Goal: Transaction & Acquisition: Purchase product/service

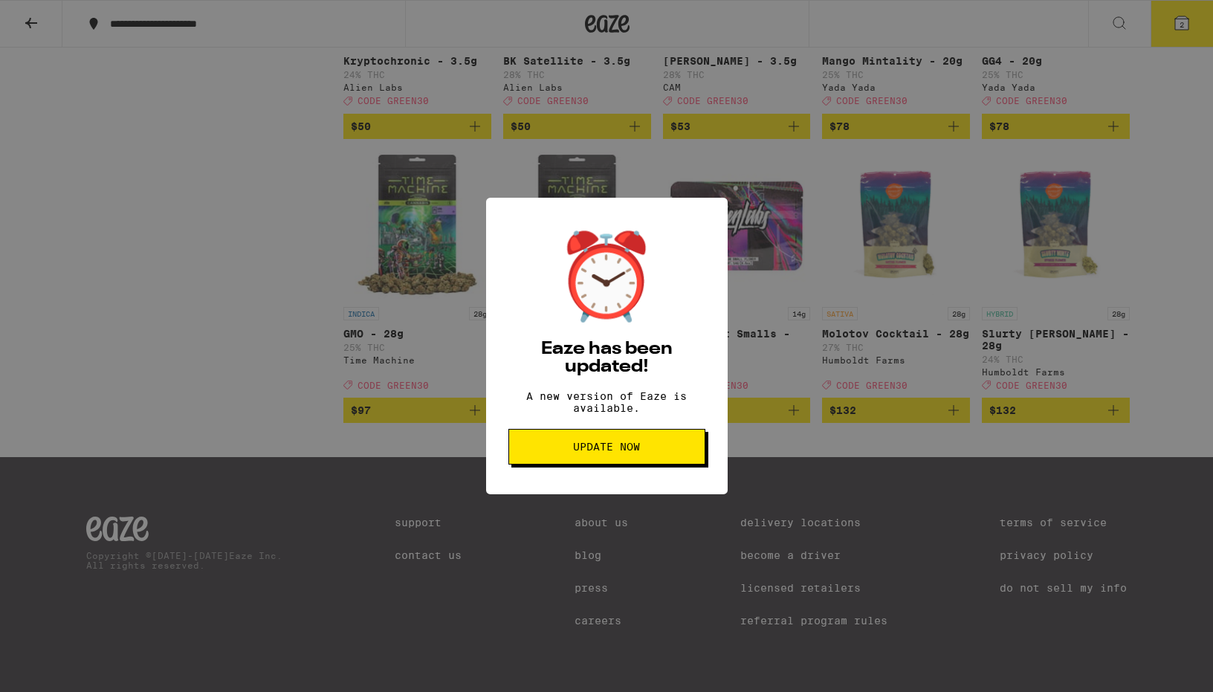
click at [682, 444] on button "Update Now" at bounding box center [606, 447] width 197 height 36
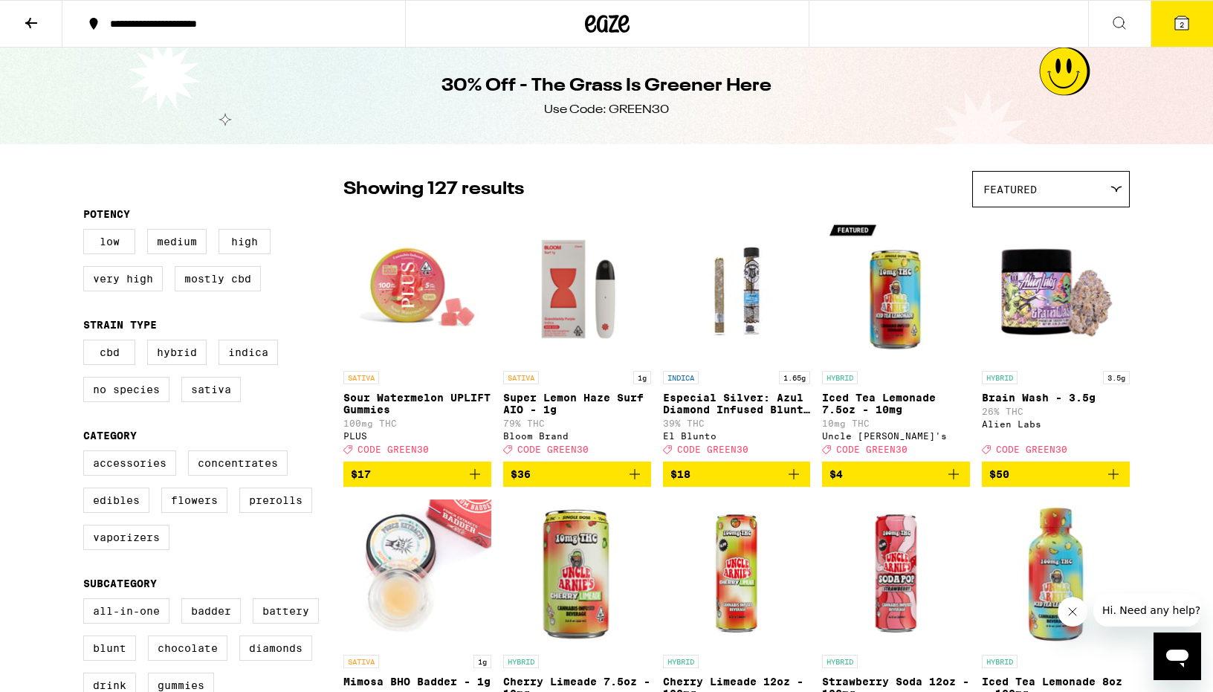
click at [564, 399] on p "Super Lemon Haze Surf AIO - 1g" at bounding box center [577, 404] width 148 height 24
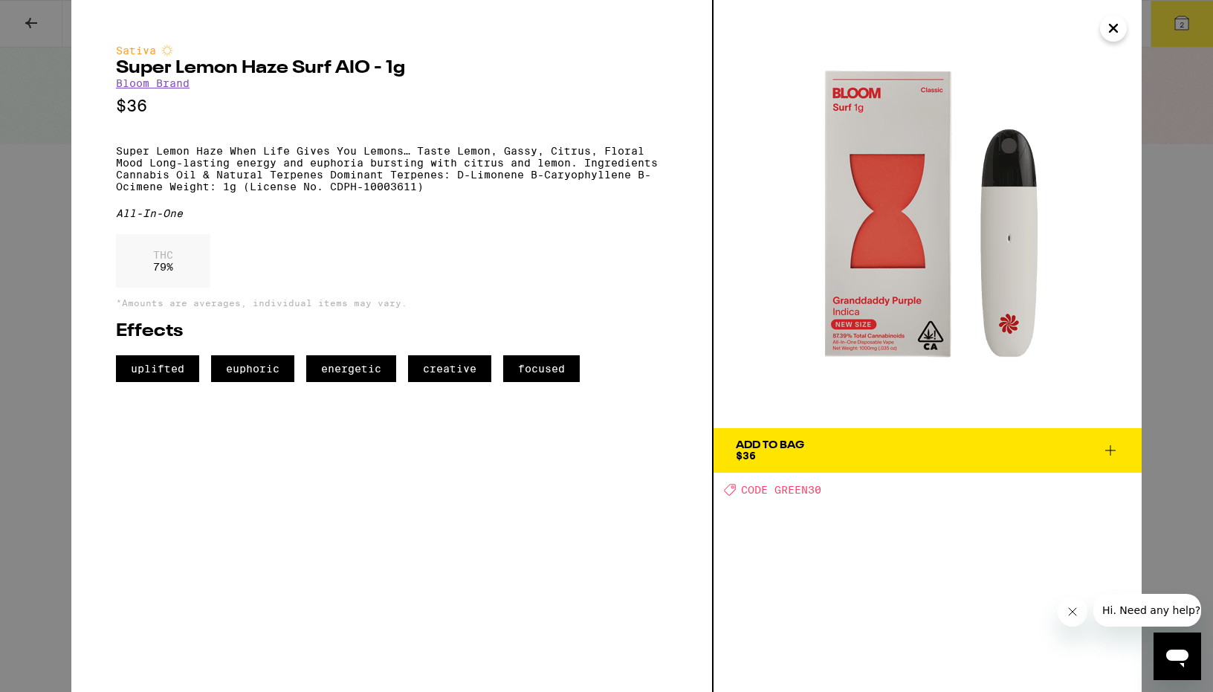
click at [868, 448] on span "Add To Bag $36" at bounding box center [928, 450] width 384 height 21
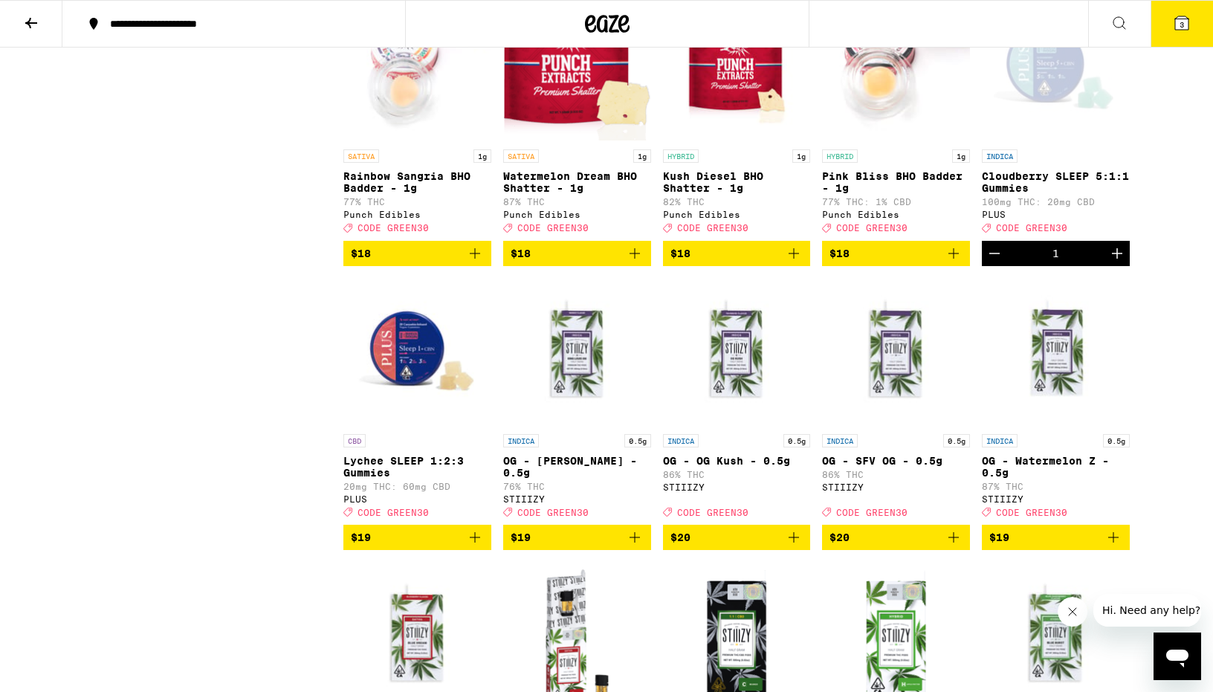
scroll to position [1643, 0]
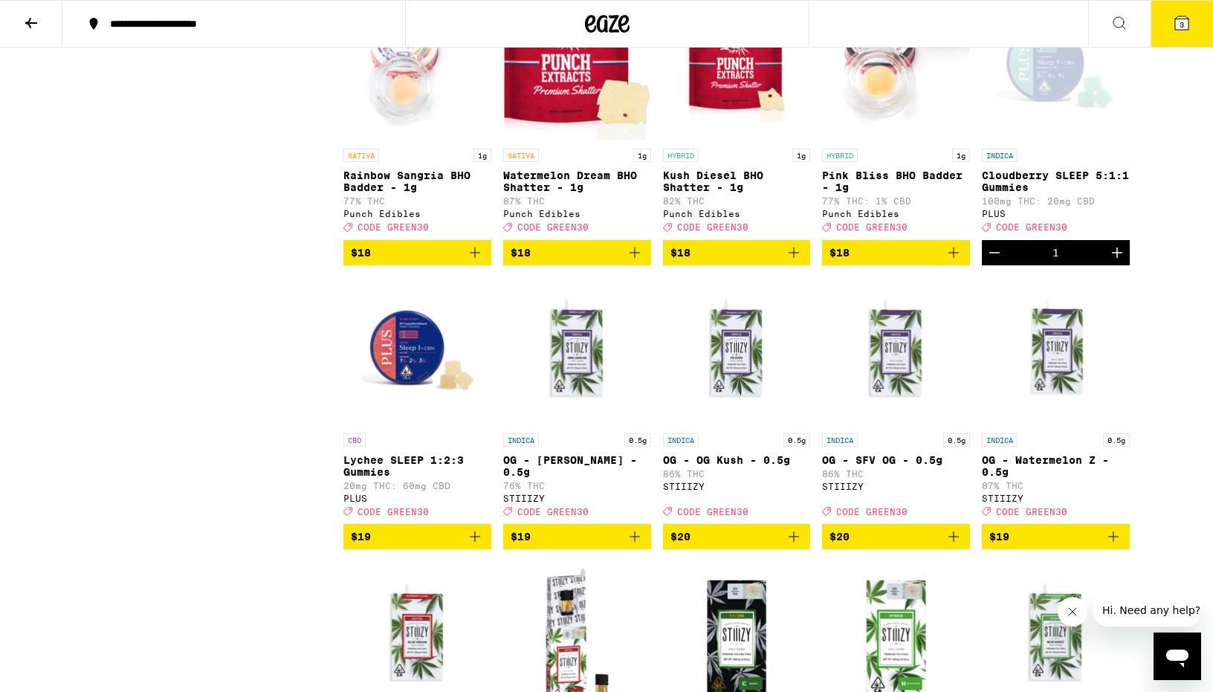
click at [364, 387] on img "Open page for Lychee SLEEP 1:2:3 Gummies from PLUS" at bounding box center [417, 351] width 148 height 149
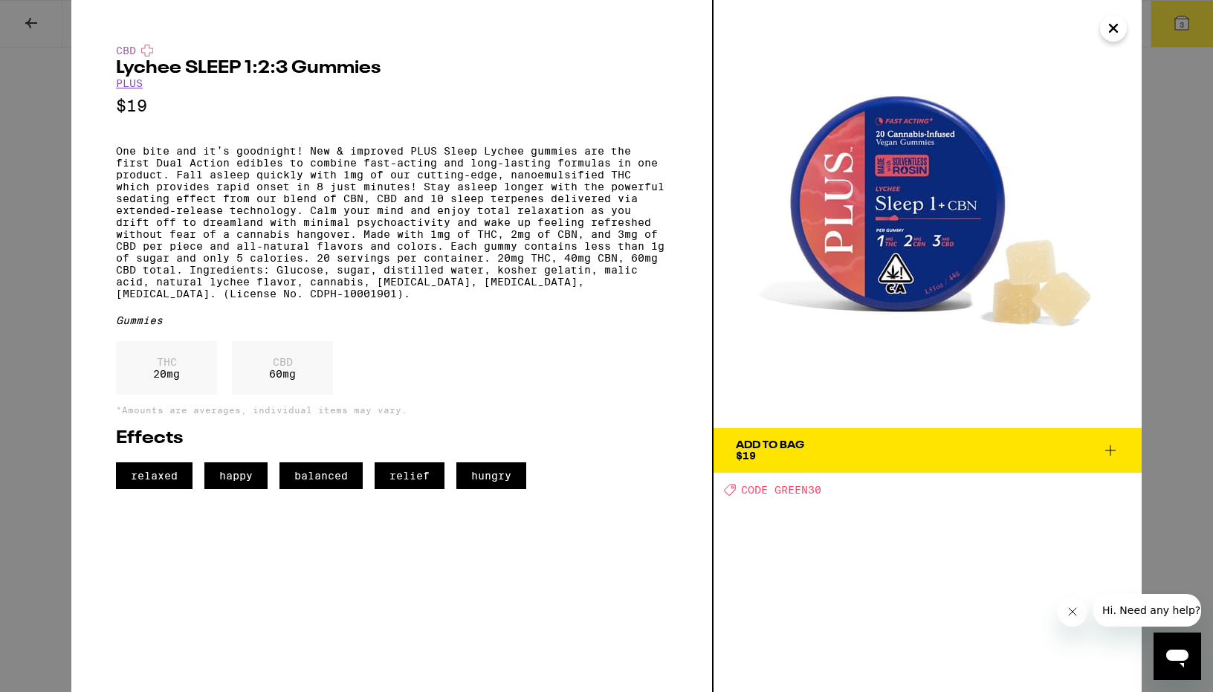
click at [1117, 29] on icon "Close" at bounding box center [1114, 28] width 18 height 22
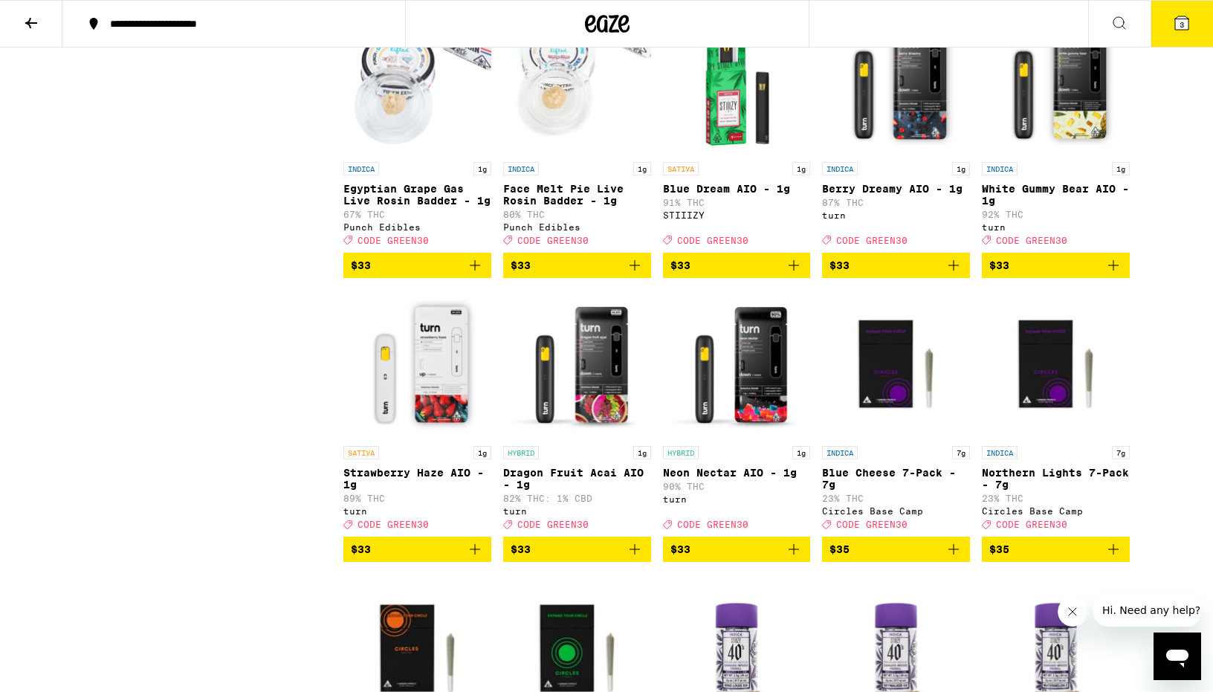
scroll to position [5041, 0]
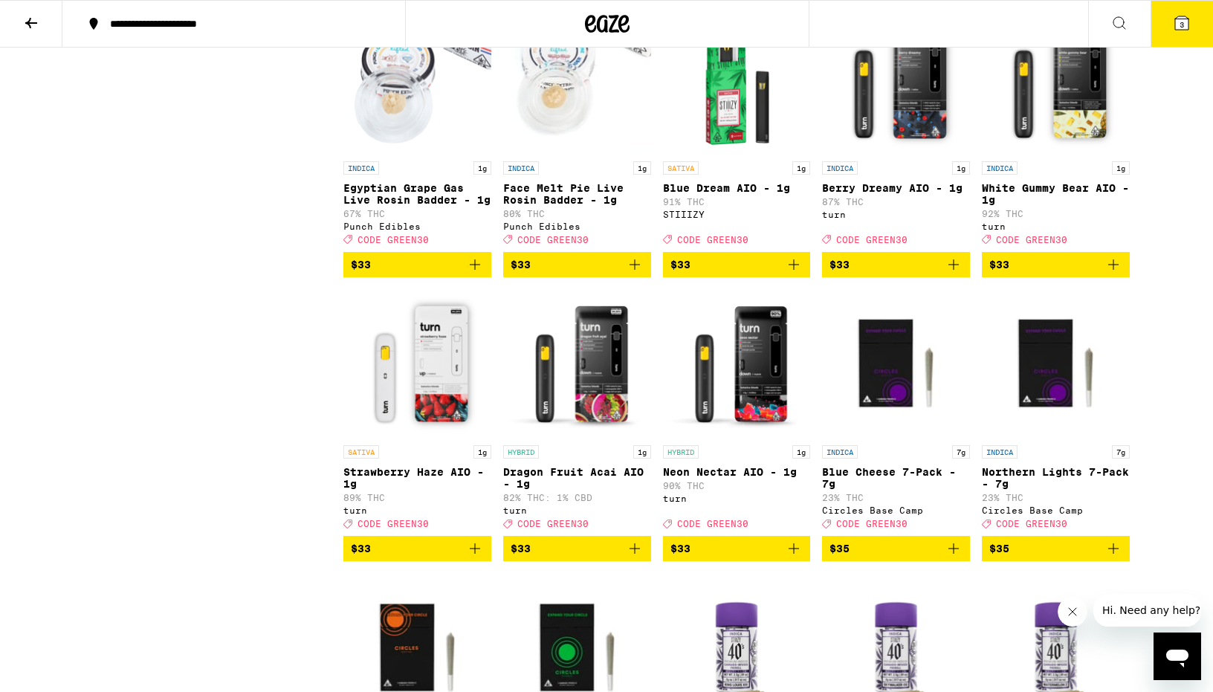
click at [1056, 206] on p "White Gummy Bear AIO - 1g" at bounding box center [1056, 194] width 148 height 24
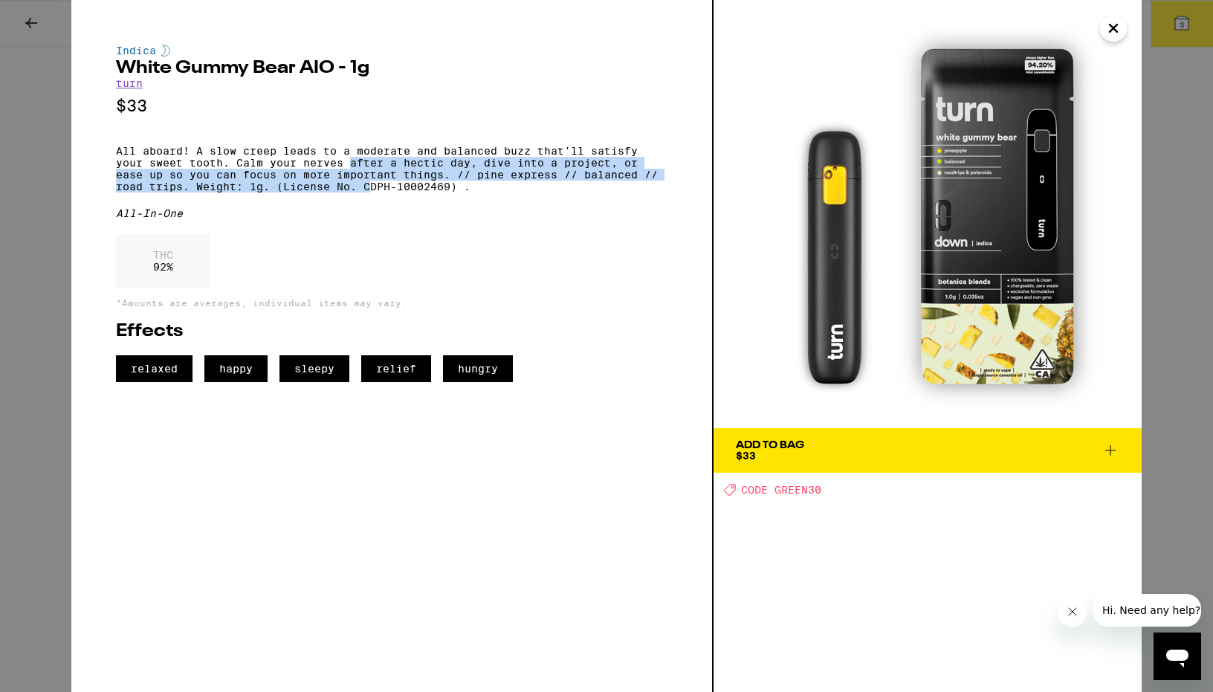
drag, startPoint x: 349, startPoint y: 169, endPoint x: 371, endPoint y: 196, distance: 35.4
click at [371, 193] on p "All aboard! A slow creep leads to a moderate and balanced buzz that'll satisfy …" at bounding box center [392, 169] width 552 height 48
click at [366, 188] on p "All aboard! A slow creep leads to a moderate and balanced buzz that'll satisfy …" at bounding box center [392, 169] width 552 height 48
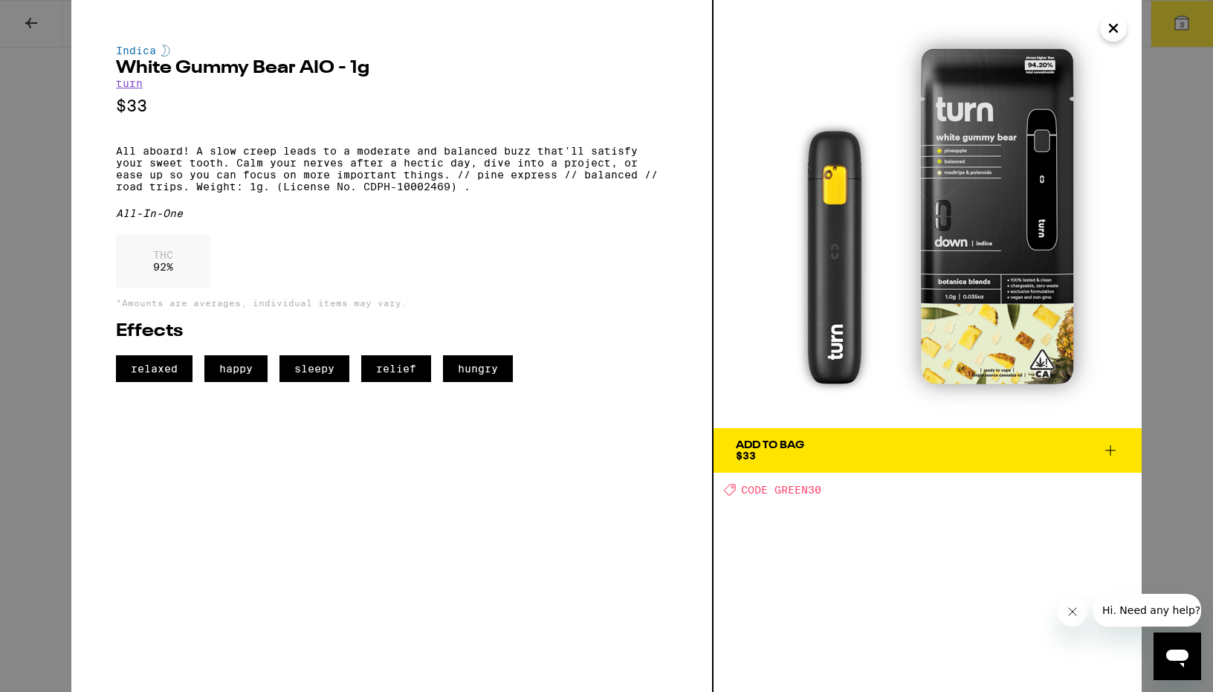
click at [832, 442] on span "Add To Bag $33" at bounding box center [928, 450] width 384 height 21
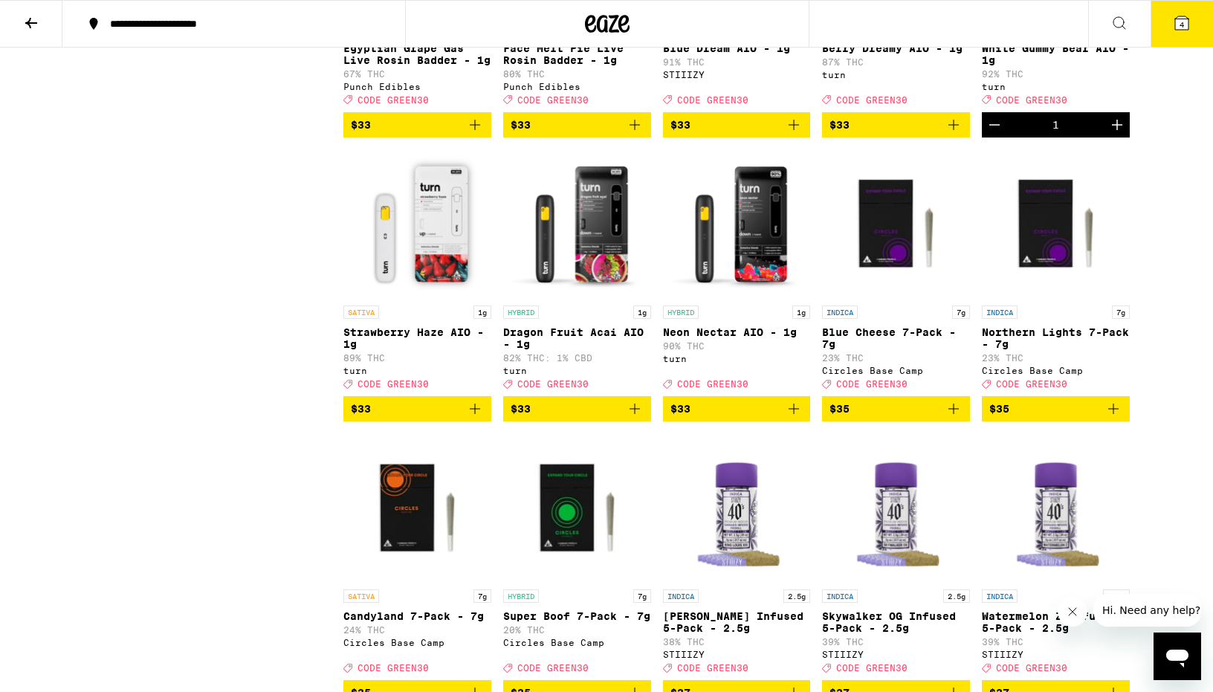
scroll to position [5181, 0]
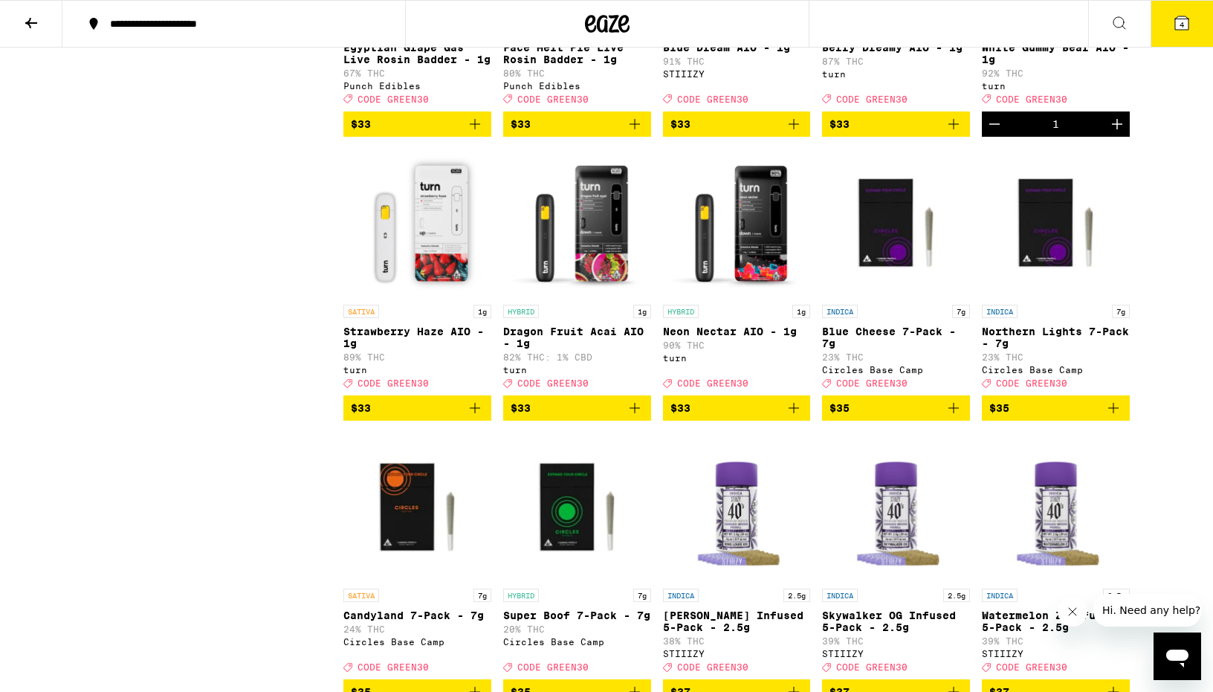
click at [722, 318] on div "HYBRID 1g" at bounding box center [737, 311] width 148 height 13
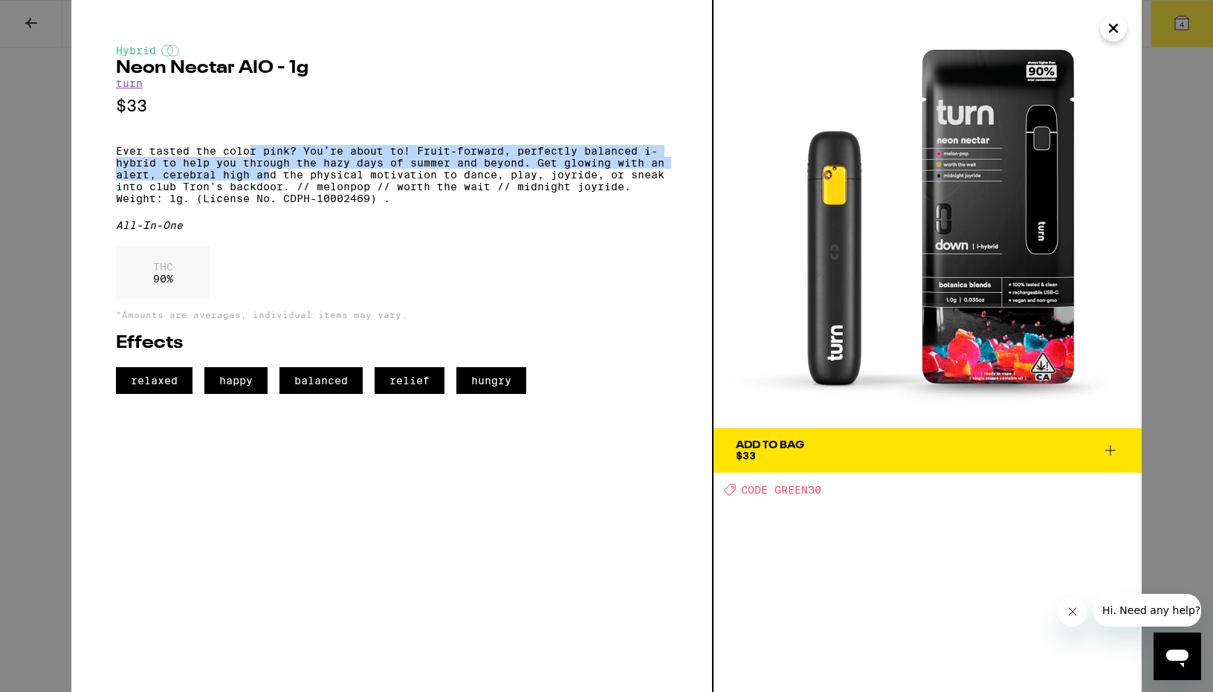
drag, startPoint x: 251, startPoint y: 154, endPoint x: 271, endPoint y: 184, distance: 36.1
click at [271, 184] on p "Ever tasted the color pink? You’re about to! Fruit-forward, perfectly balanced …" at bounding box center [392, 174] width 552 height 59
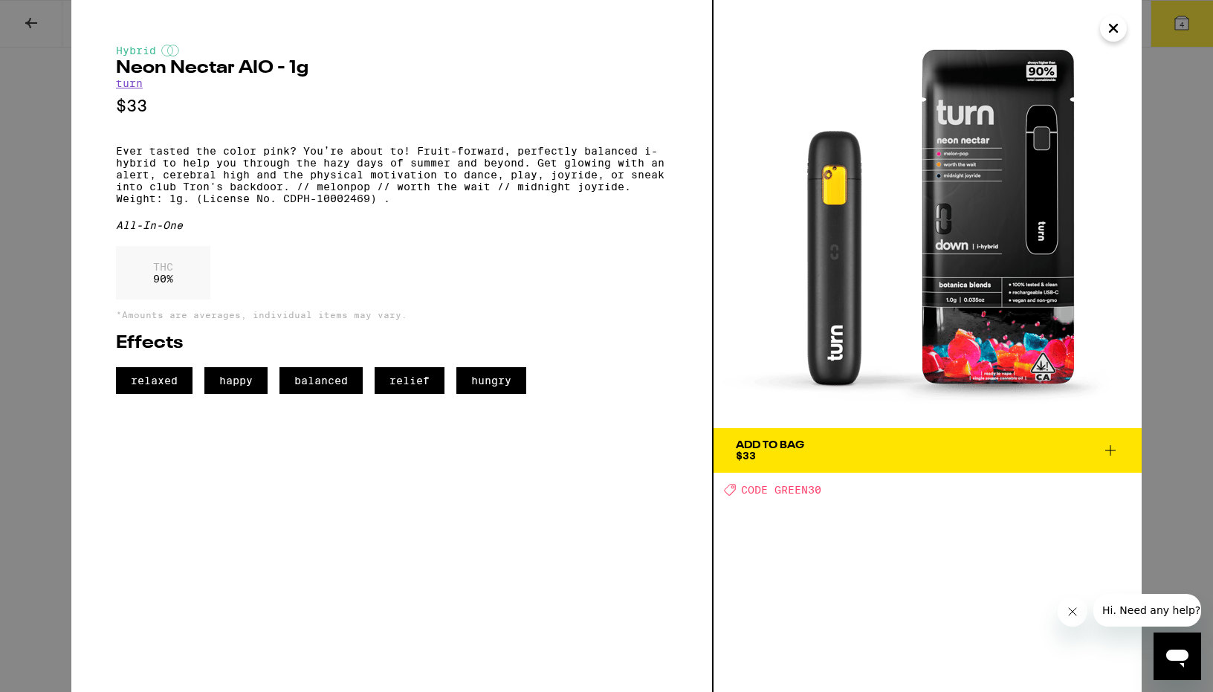
click at [1175, 378] on div "Hybrid Neon Nectar AIO - 1g turn $33 Ever tasted the color pink? You’re about t…" at bounding box center [606, 346] width 1213 height 692
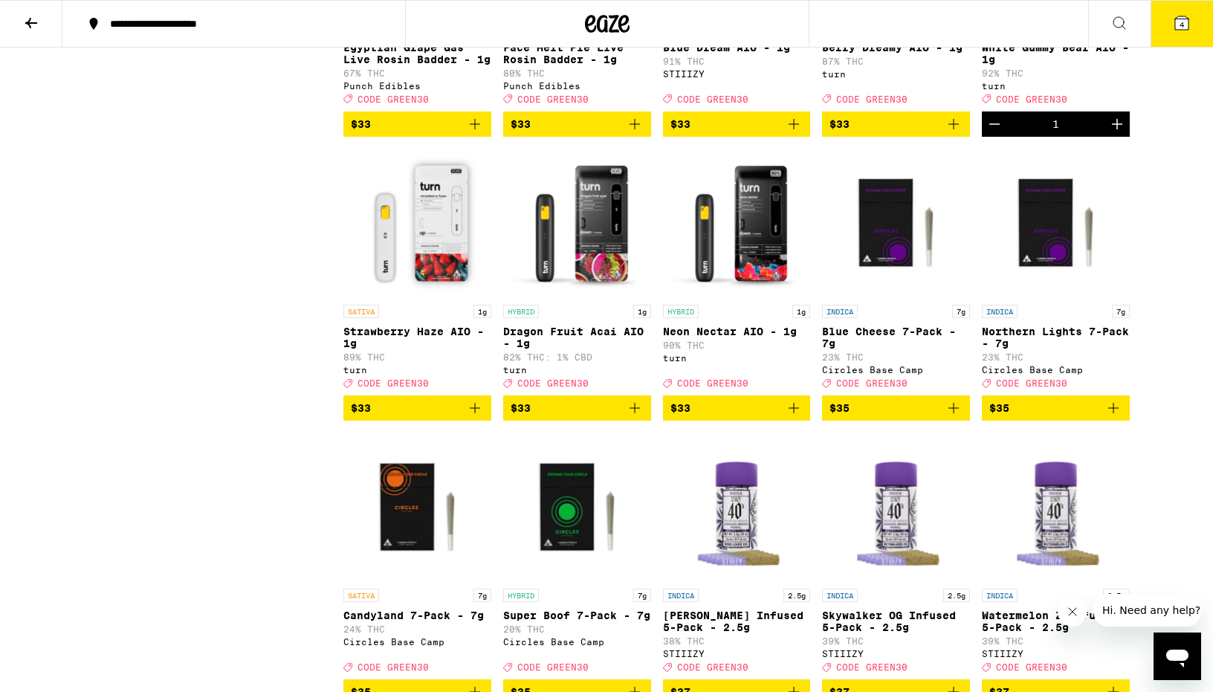
click at [403, 395] on link "SATIVA 1g Strawberry Haze AIO - 1g 89% THC turn Deal Created with Sketch. CODE …" at bounding box center [417, 272] width 148 height 247
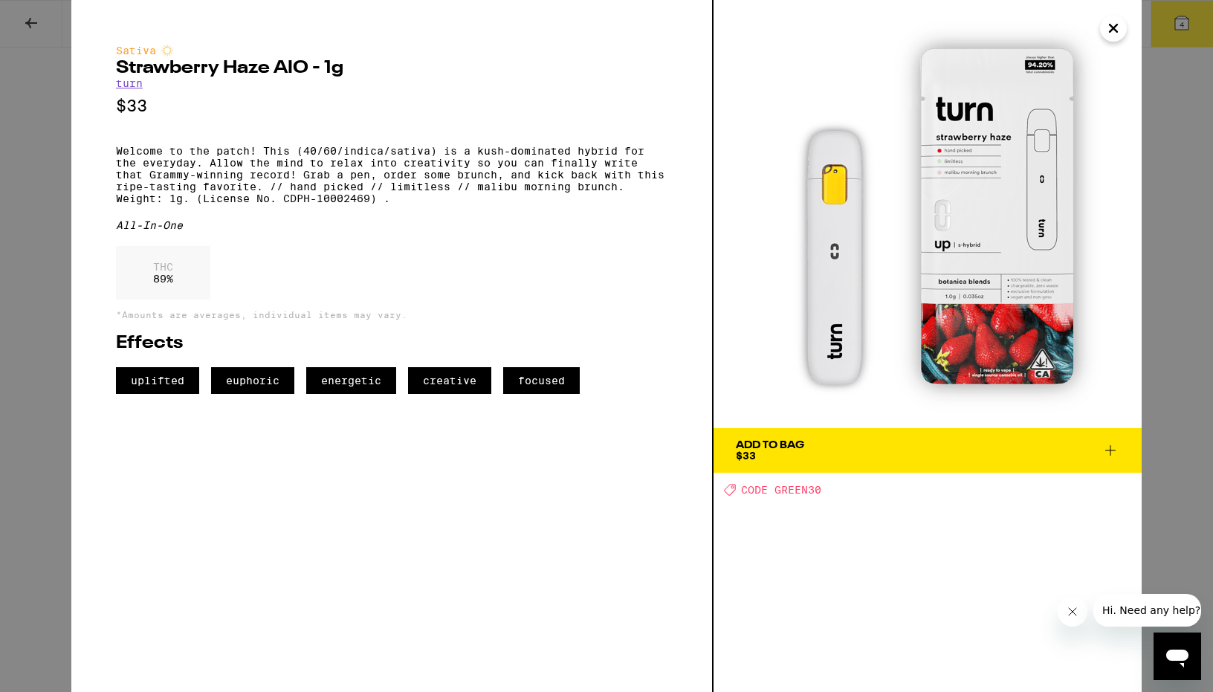
click at [1151, 388] on div "Sativa Strawberry Haze AIO - 1g turn $33 Welcome to the patch! This (40/60/indi…" at bounding box center [606, 346] width 1213 height 692
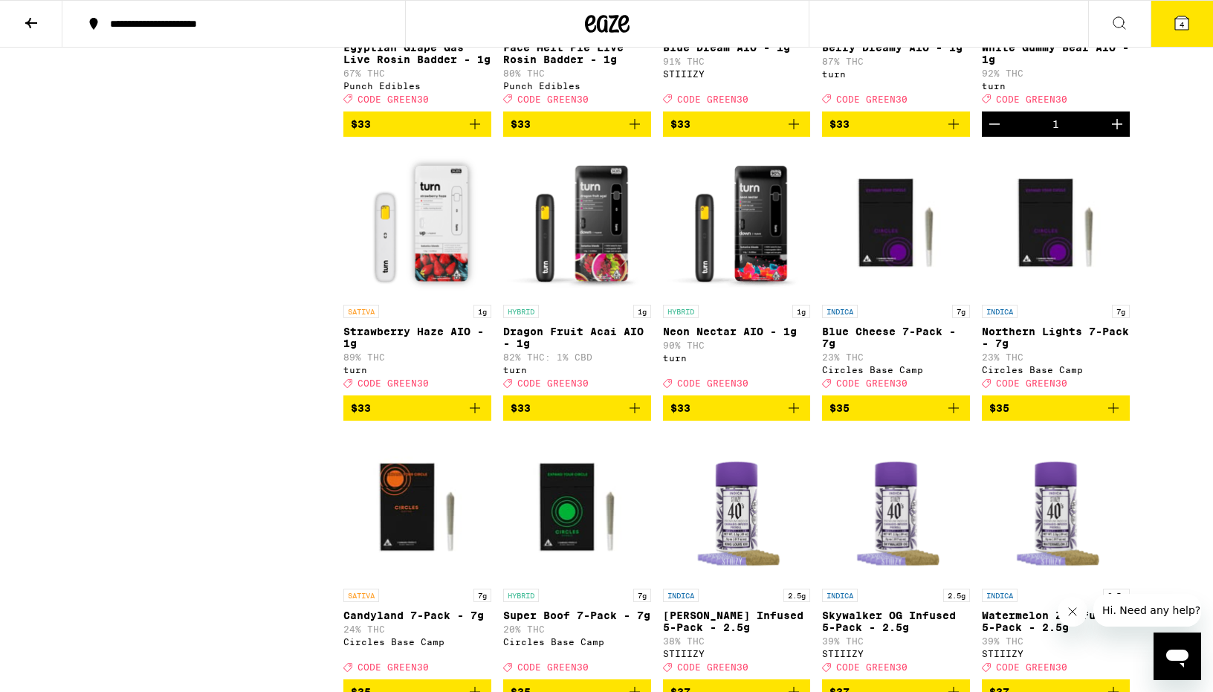
click at [708, 417] on span "$33" at bounding box center [737, 408] width 133 height 18
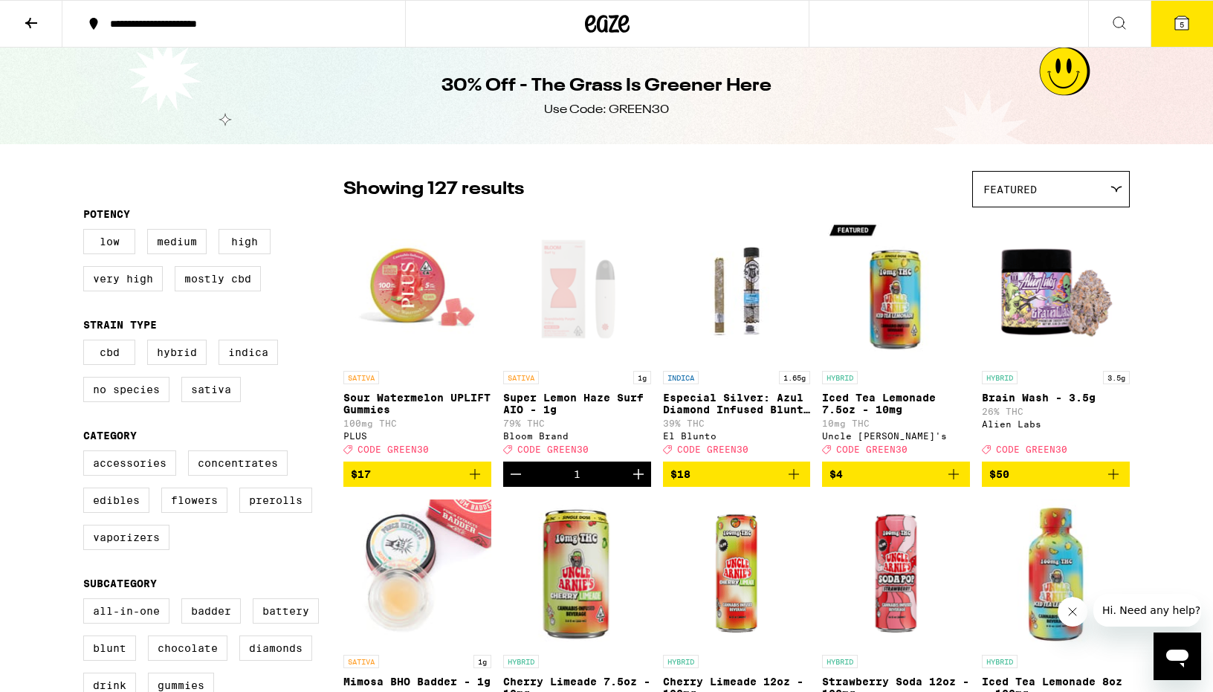
click at [552, 277] on div "Open page for Super Lemon Haze Surf AIO - 1g from Bloom Brand" at bounding box center [577, 289] width 148 height 149
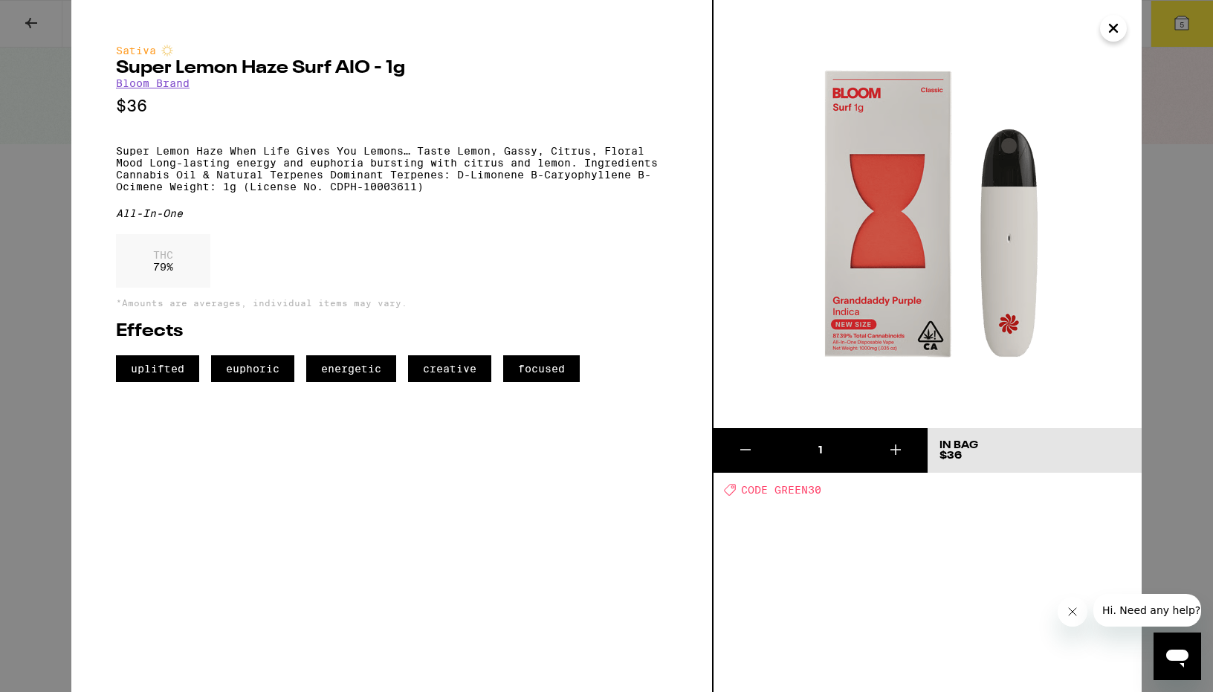
click at [1152, 263] on div "Sativa Super Lemon Haze Surf AIO - 1g Bloom Brand $36 Super Lemon Haze When Lif…" at bounding box center [606, 346] width 1213 height 692
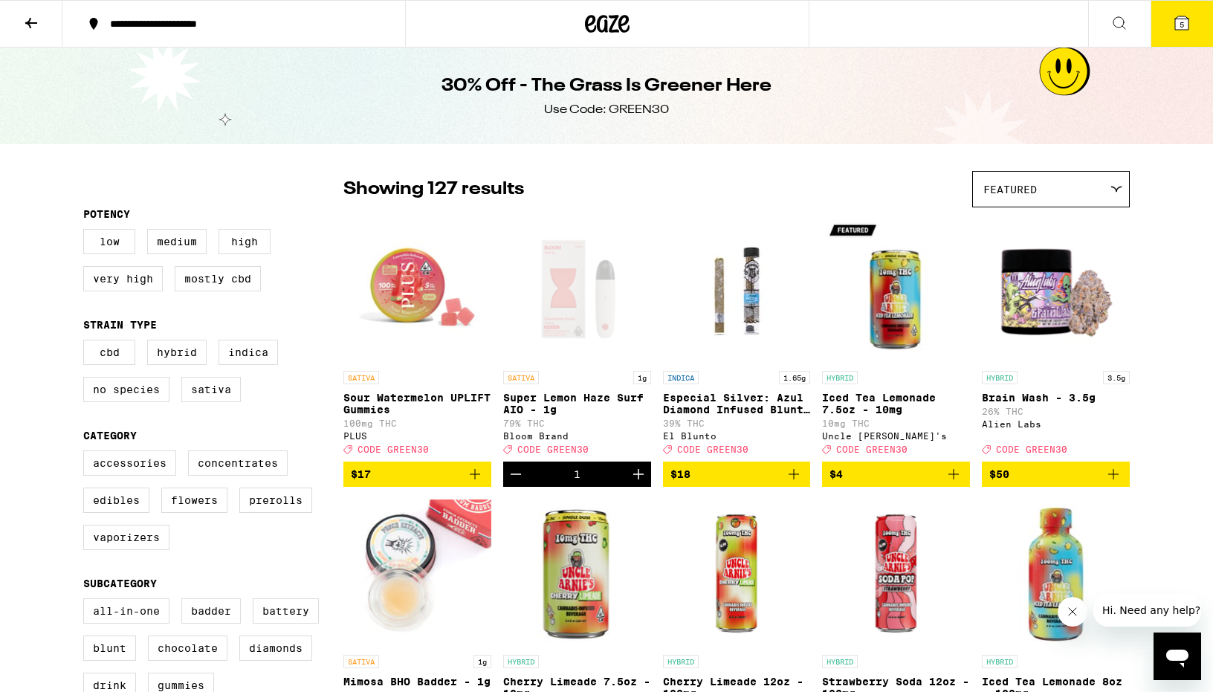
click at [1184, 17] on icon at bounding box center [1181, 22] width 13 height 13
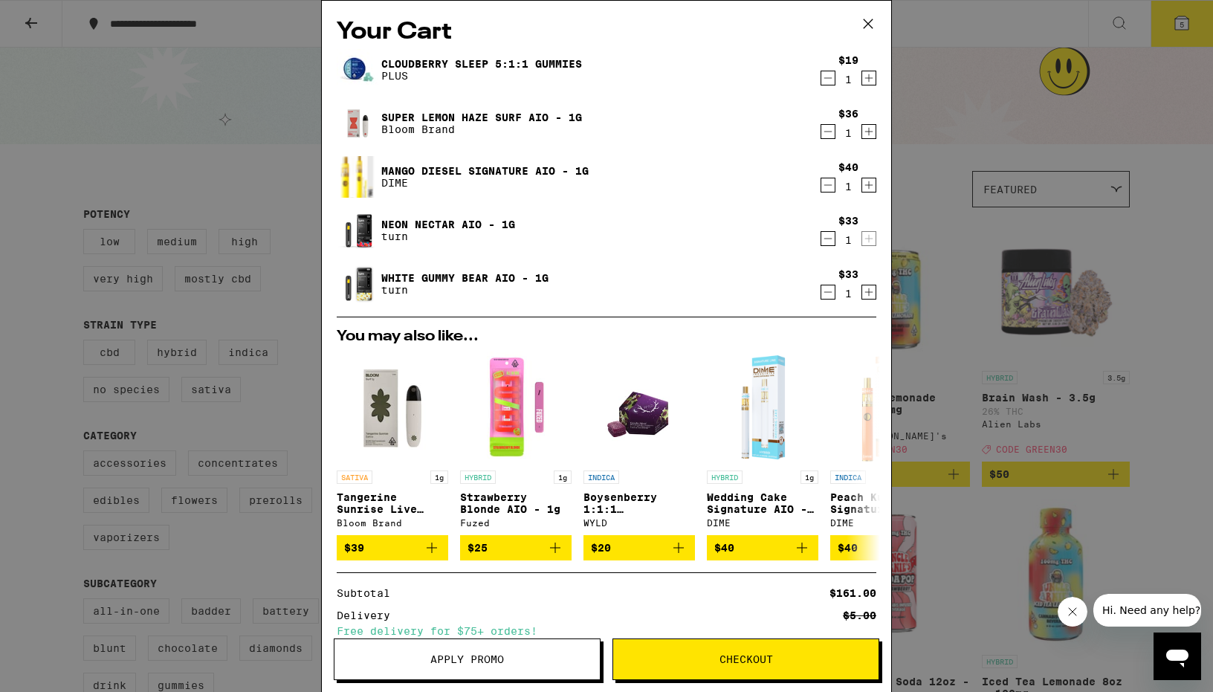
click at [827, 185] on icon "Decrement" at bounding box center [827, 185] width 13 height 18
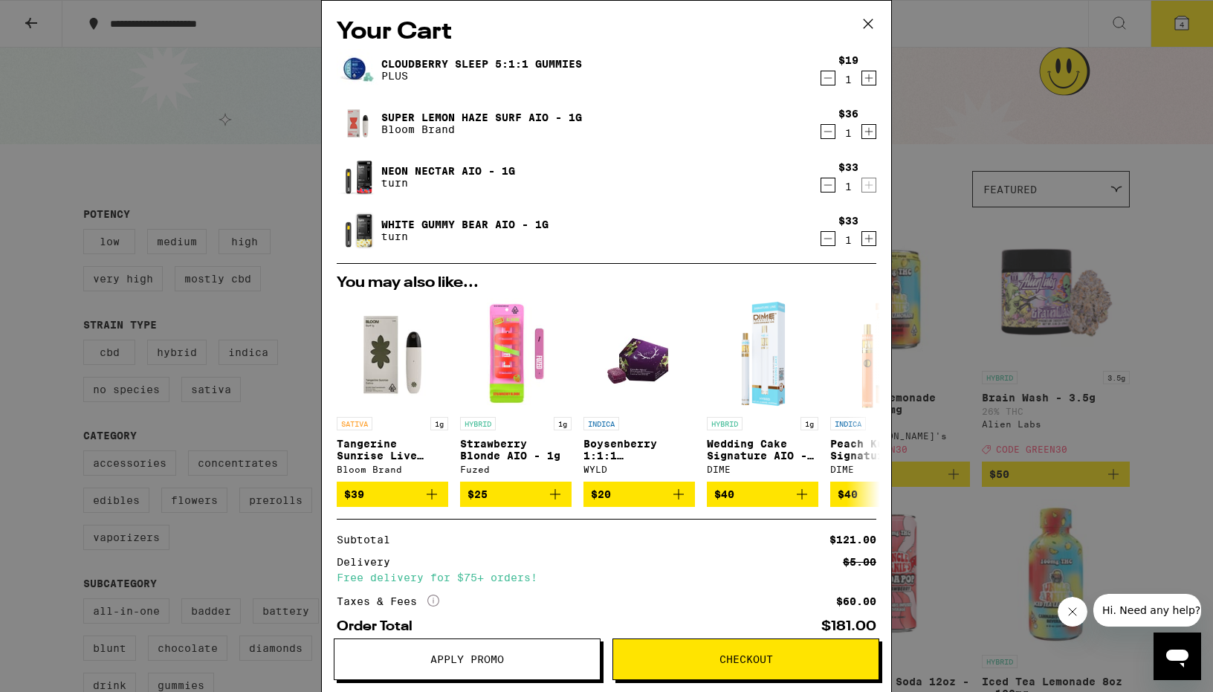
click at [529, 663] on span "Apply Promo" at bounding box center [467, 659] width 265 height 10
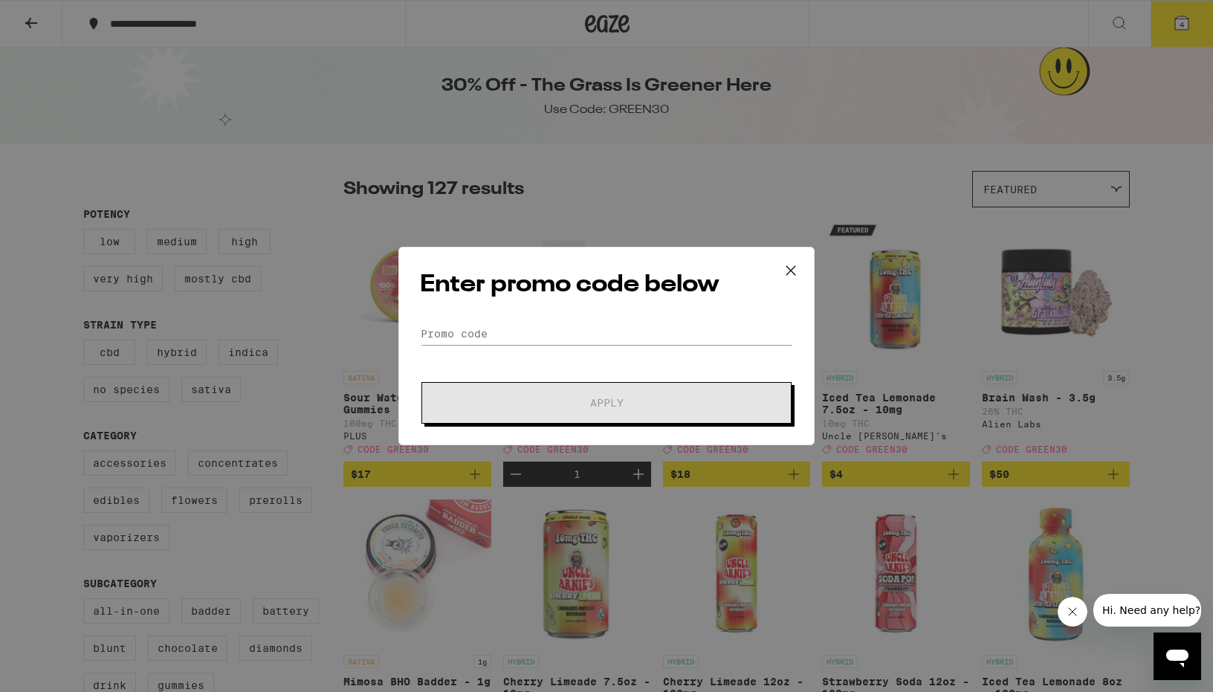
click at [530, 313] on div "Enter promo code below Promo Code Apply" at bounding box center [606, 346] width 416 height 198
click at [528, 329] on input "Promo Code" at bounding box center [606, 334] width 373 height 22
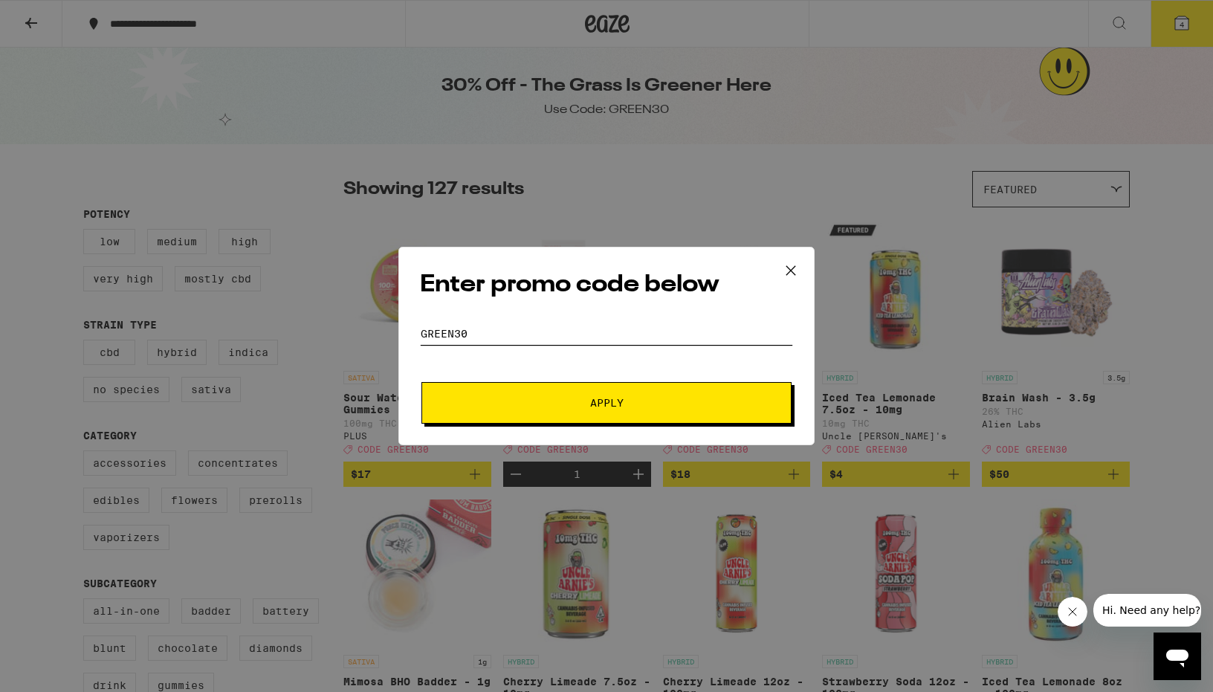
type input "green30"
click at [578, 413] on button "Apply" at bounding box center [607, 403] width 370 height 42
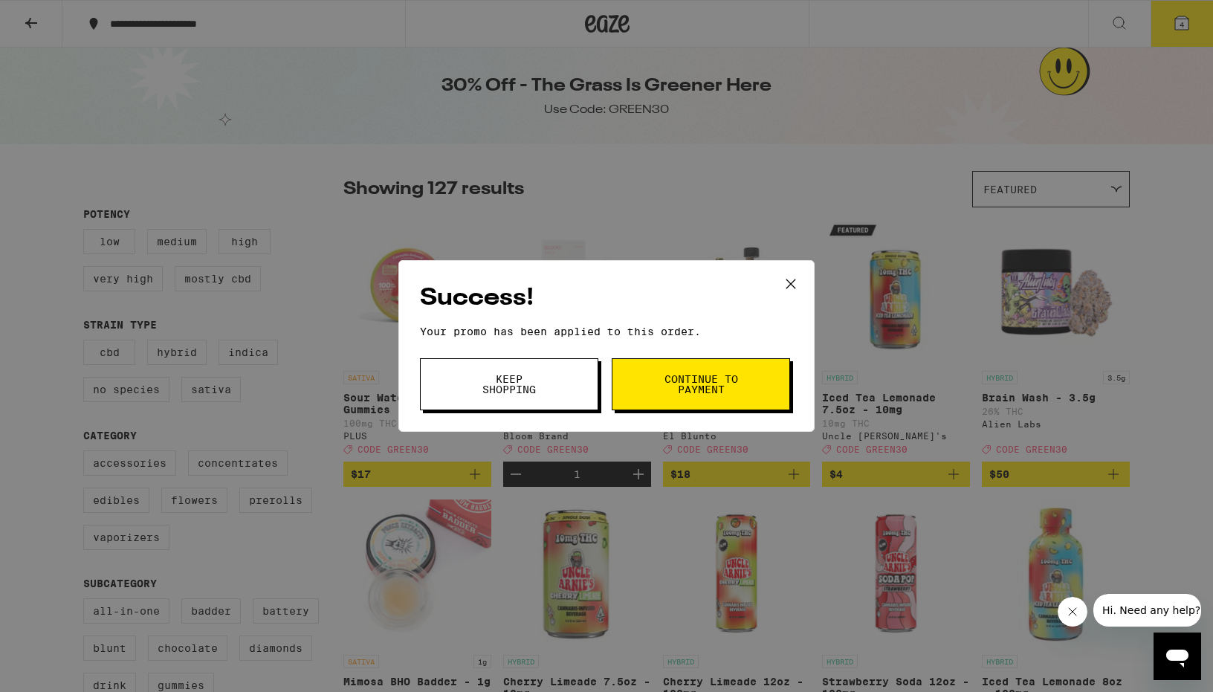
click at [453, 383] on button "Keep Shopping" at bounding box center [509, 384] width 178 height 52
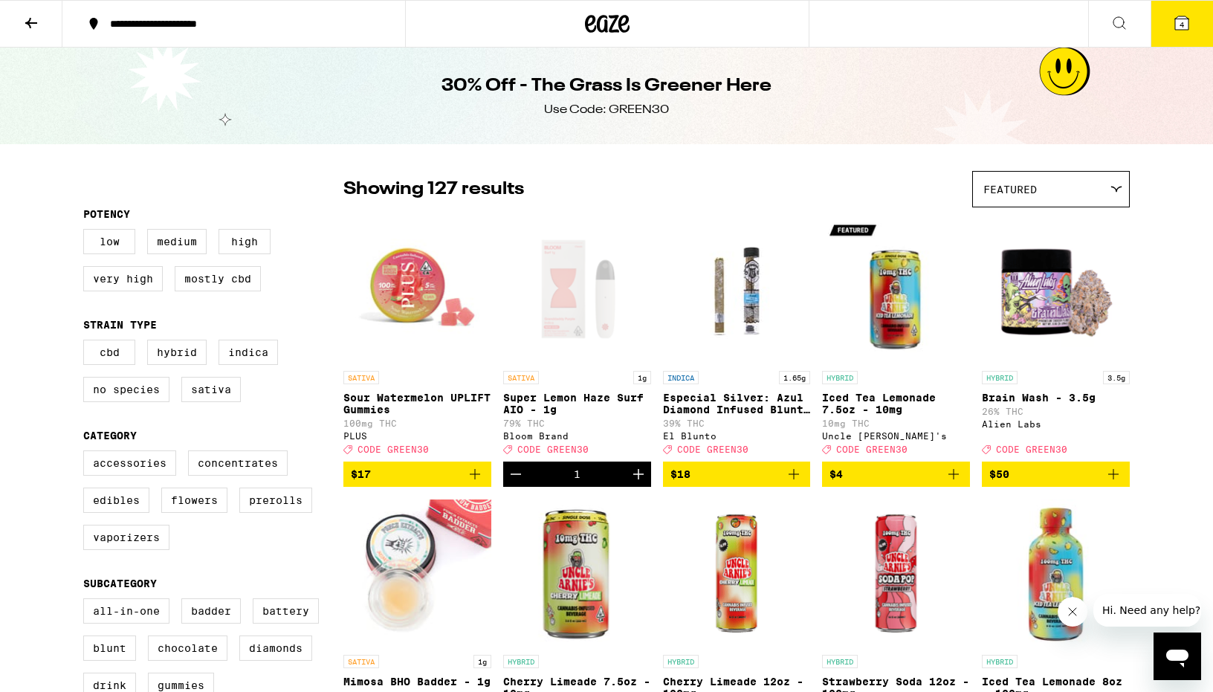
click at [1188, 25] on icon at bounding box center [1182, 23] width 18 height 18
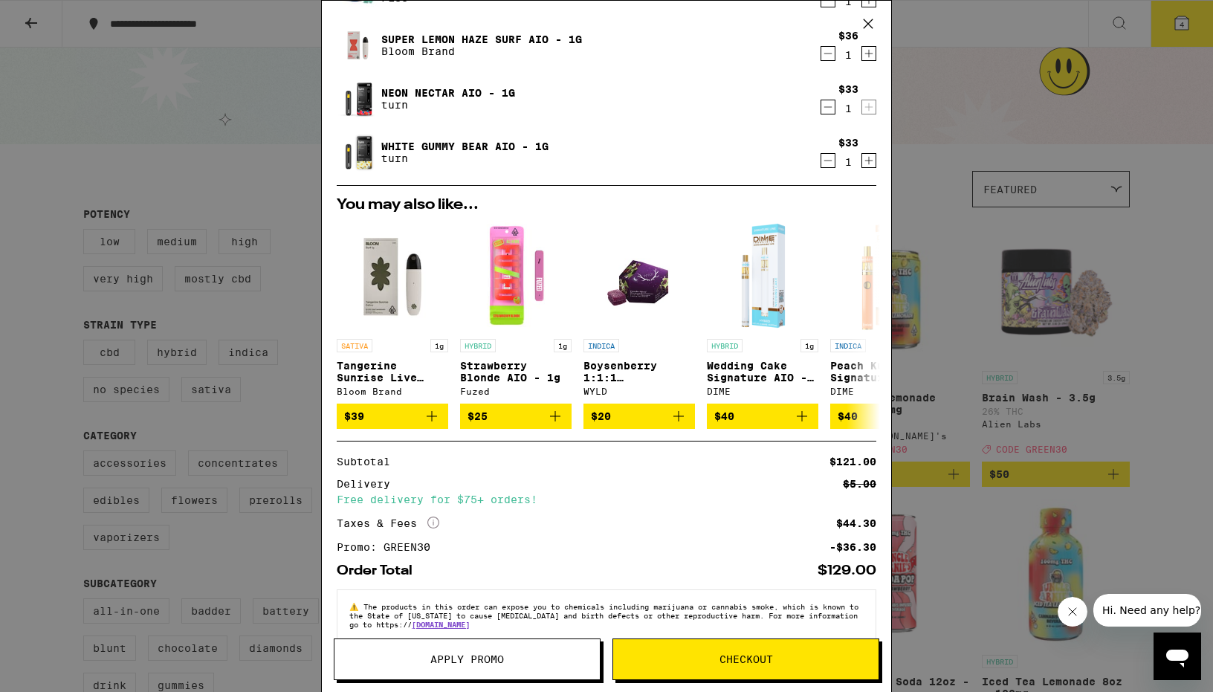
scroll to position [108, 0]
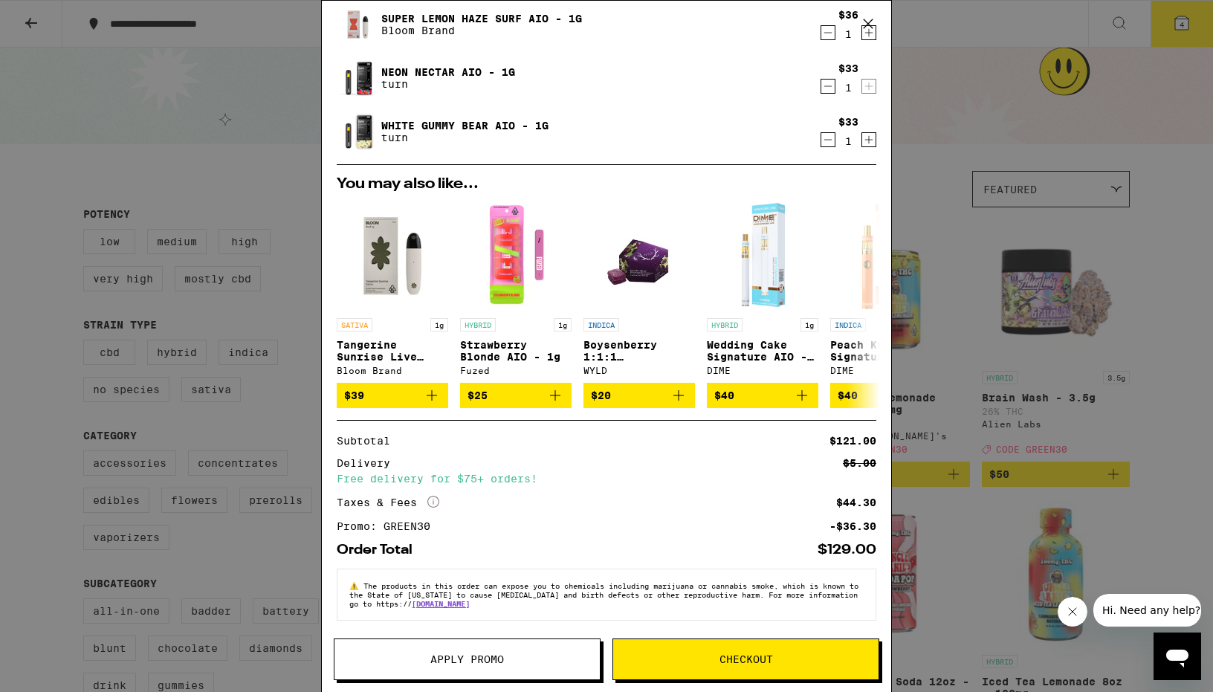
click at [959, 85] on div "Your Cart Cloudberry SLEEP 5:1:1 Gummies PLUS $19 1 Super Lemon Haze Surf AIO -…" at bounding box center [606, 346] width 1213 height 692
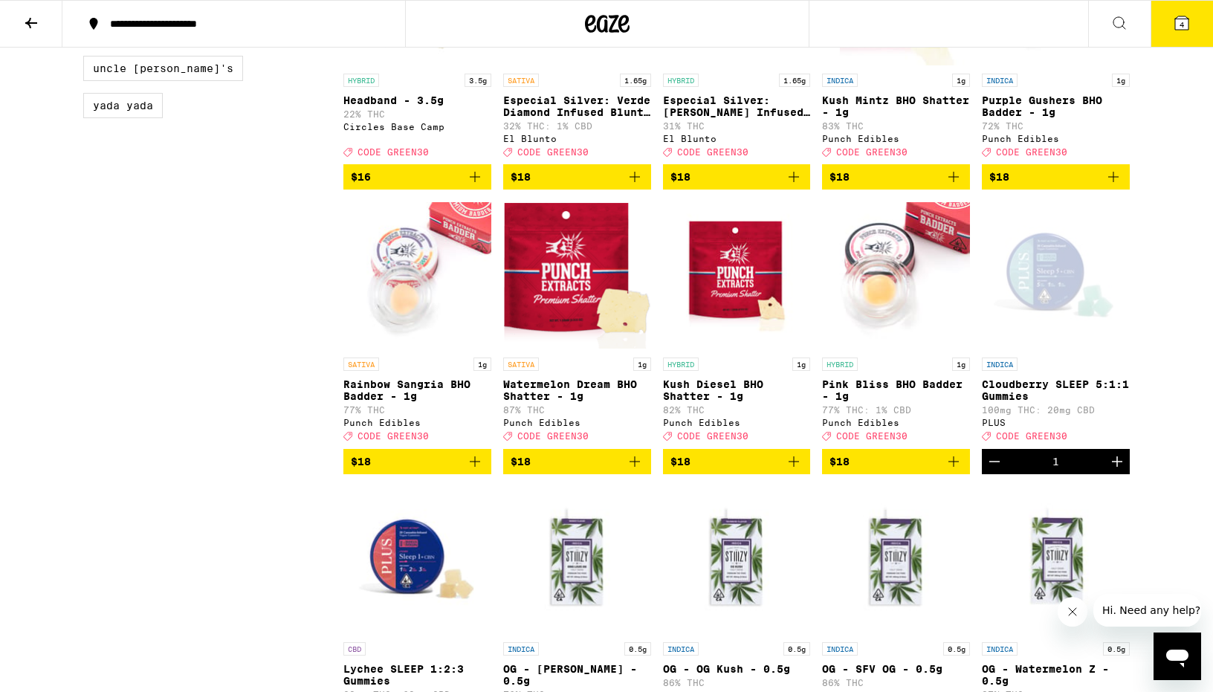
scroll to position [1433, 0]
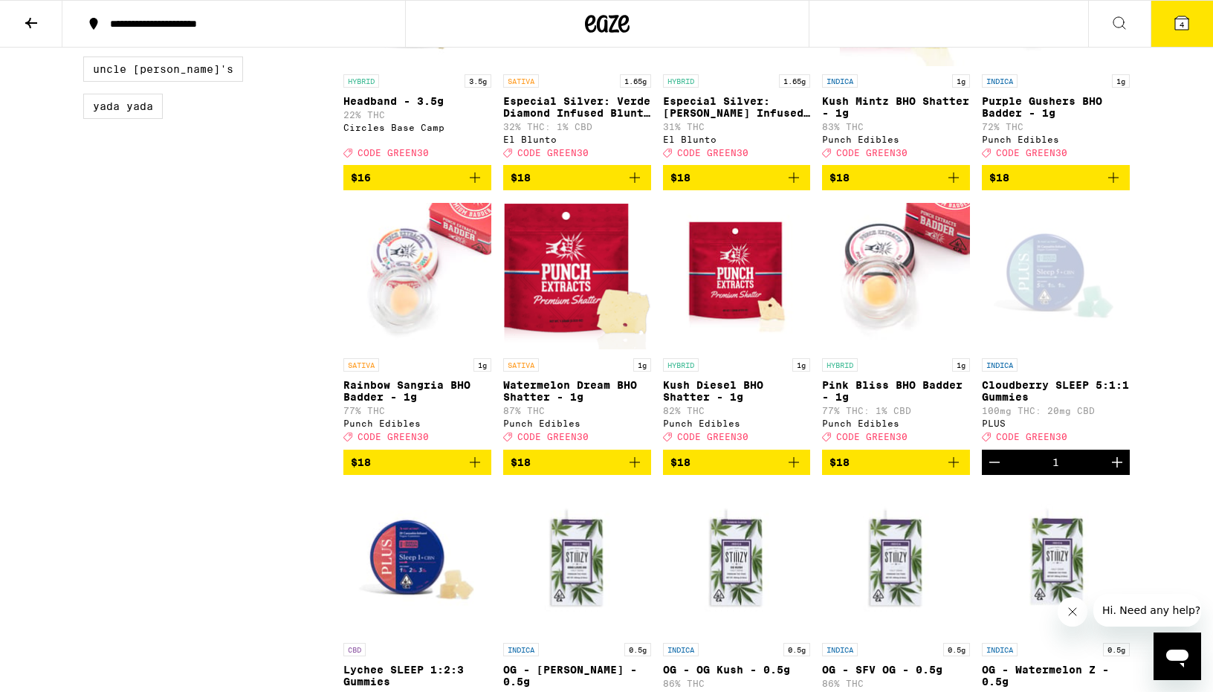
click at [1014, 345] on div "Open page for Cloudberry SLEEP 5:1:1 Gummies from PLUS" at bounding box center [1056, 276] width 148 height 149
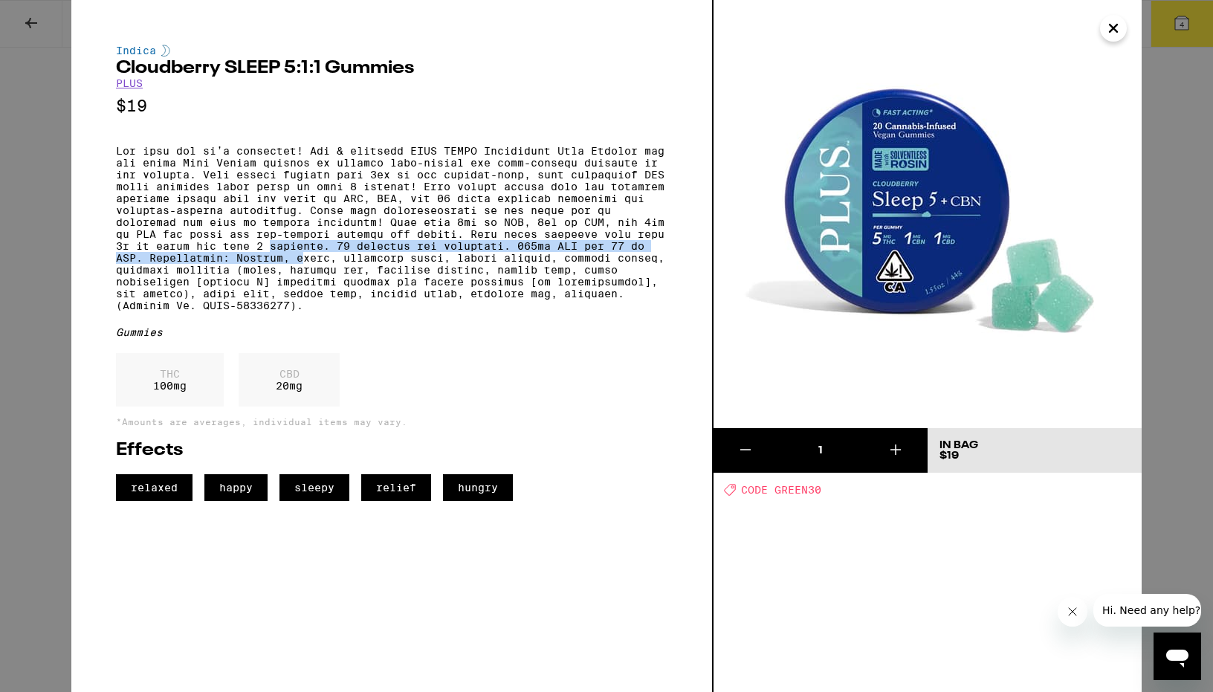
drag, startPoint x: 268, startPoint y: 271, endPoint x: 302, endPoint y: 285, distance: 36.0
click at [302, 285] on p at bounding box center [392, 228] width 552 height 167
click at [1195, 236] on div "Indica Cloudberry SLEEP 5:1:1 Gummies PLUS $19 Gummies THC 100 mg CBD 20 mg *Am…" at bounding box center [606, 346] width 1213 height 692
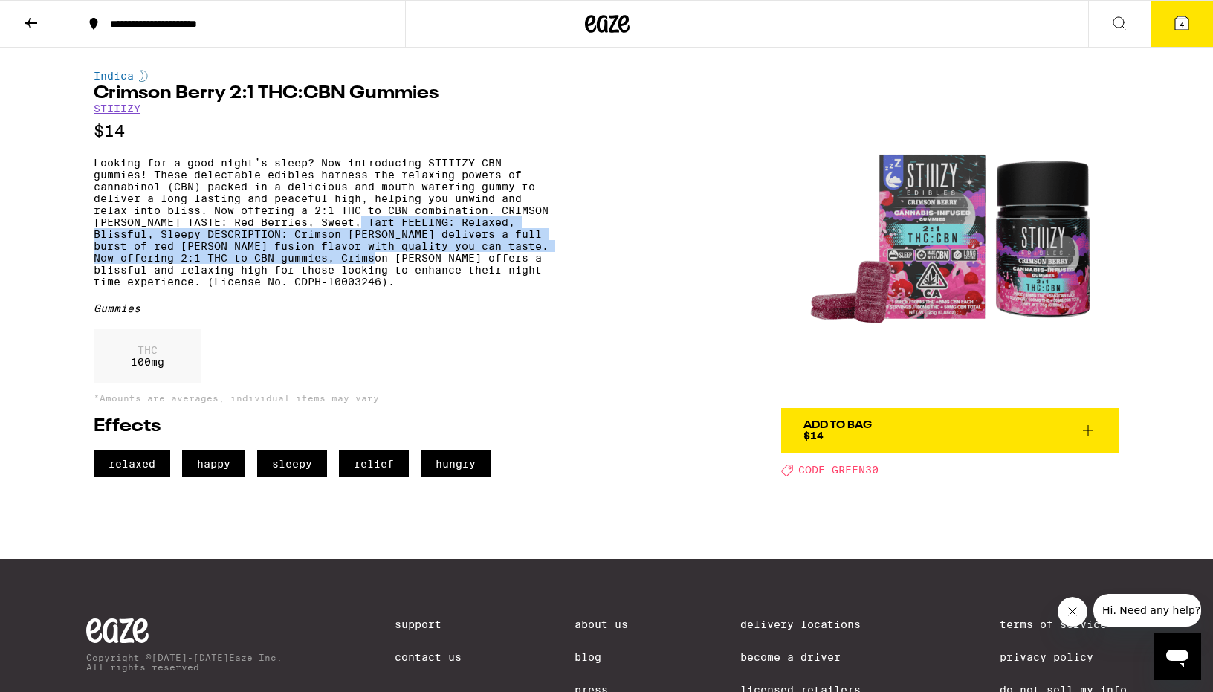
drag, startPoint x: 353, startPoint y: 234, endPoint x: 376, endPoint y: 280, distance: 51.5
click at [376, 280] on p "Looking for a good night’s sleep? Now introducing STIIIZY CBN gummies! These de…" at bounding box center [325, 222] width 462 height 131
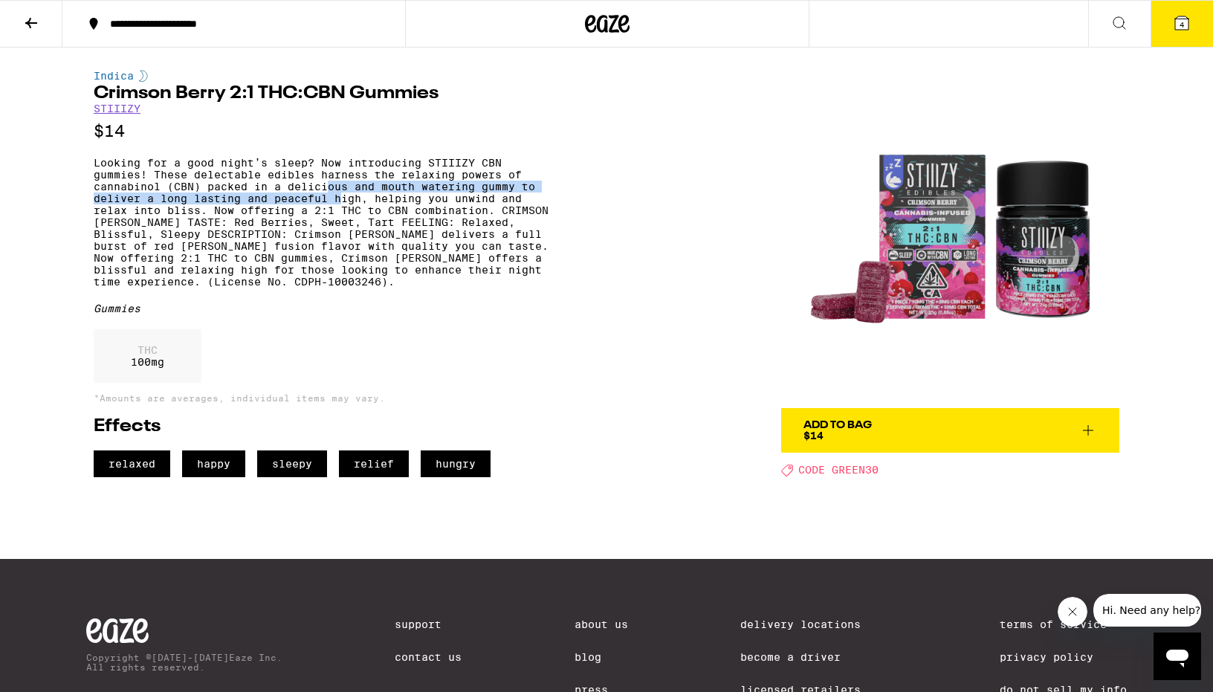
drag, startPoint x: 326, startPoint y: 196, endPoint x: 341, endPoint y: 216, distance: 25.0
click at [341, 216] on p "Looking for a good night’s sleep? Now introducing STIIIZY CBN gummies! These de…" at bounding box center [325, 222] width 462 height 131
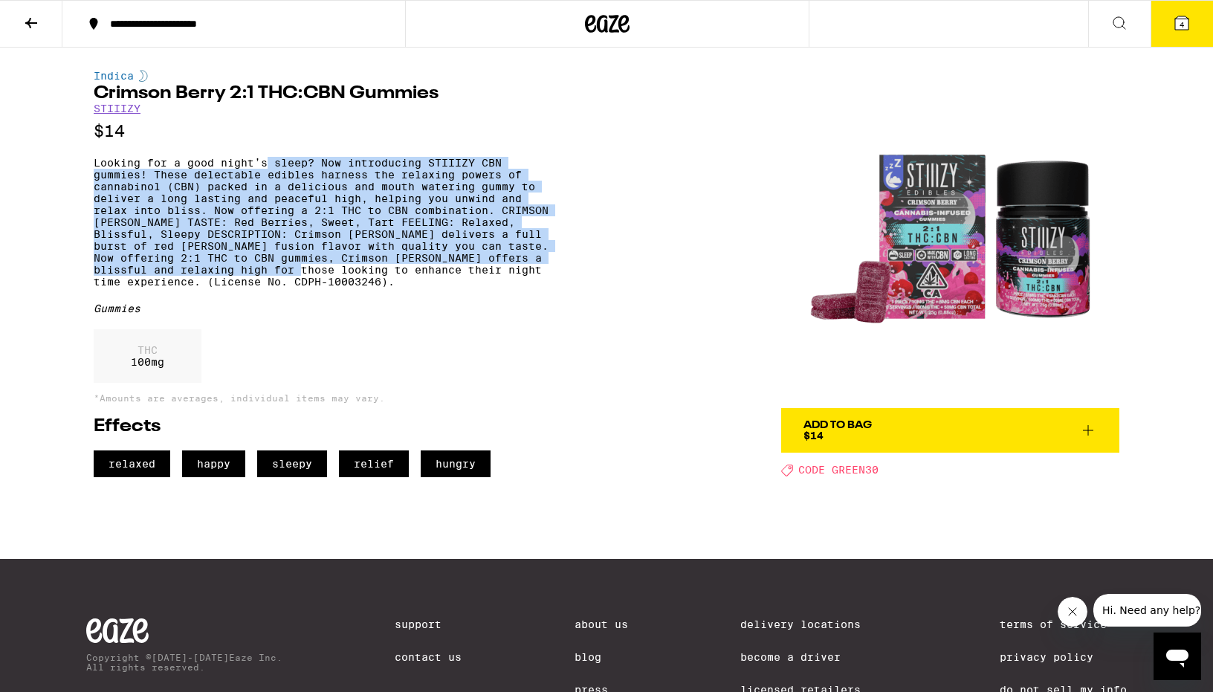
drag, startPoint x: 269, startPoint y: 174, endPoint x: 311, endPoint y: 291, distance: 124.9
click at [311, 288] on p "Looking for a good night’s sleep? Now introducing STIIIZY CBN gummies! These de…" at bounding box center [325, 222] width 462 height 131
